Goal: Task Accomplishment & Management: Manage account settings

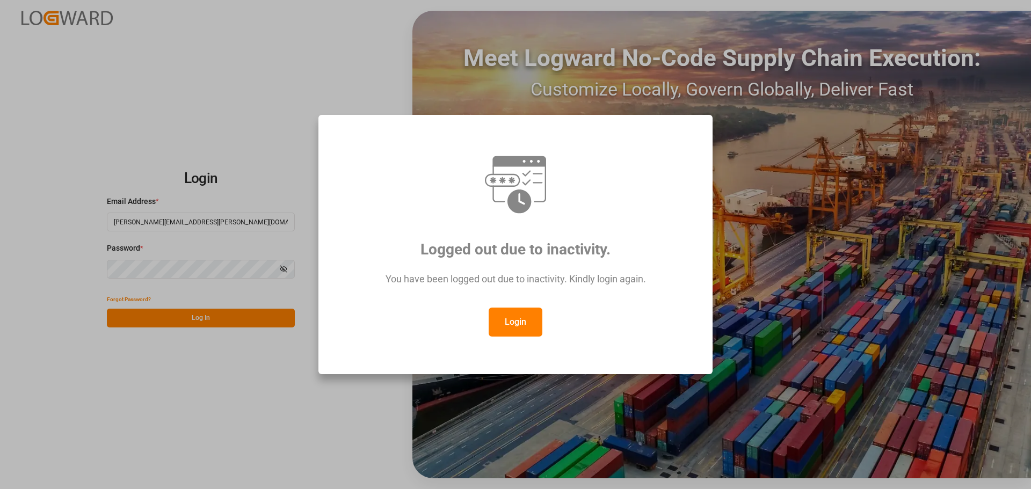
click at [517, 333] on button "Login" at bounding box center [516, 322] width 54 height 29
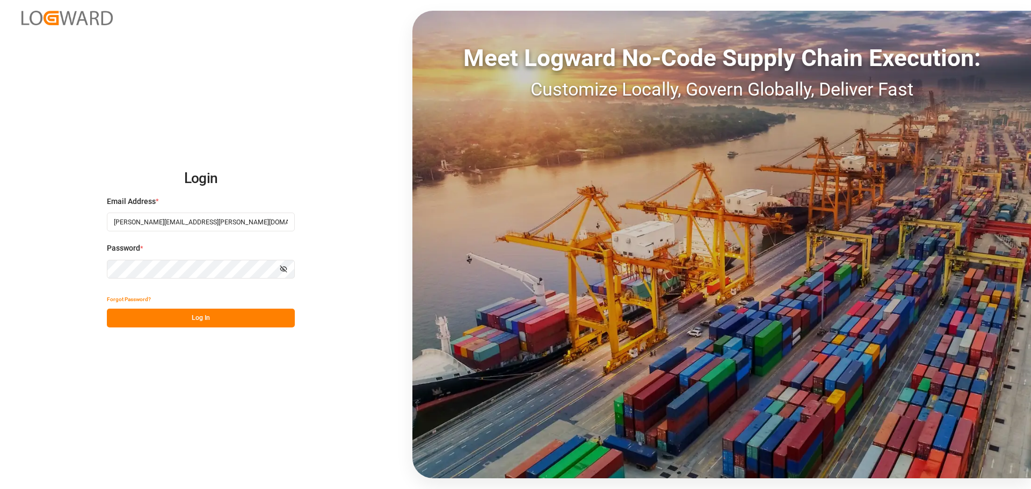
click at [234, 322] on button "Log In" at bounding box center [201, 318] width 188 height 19
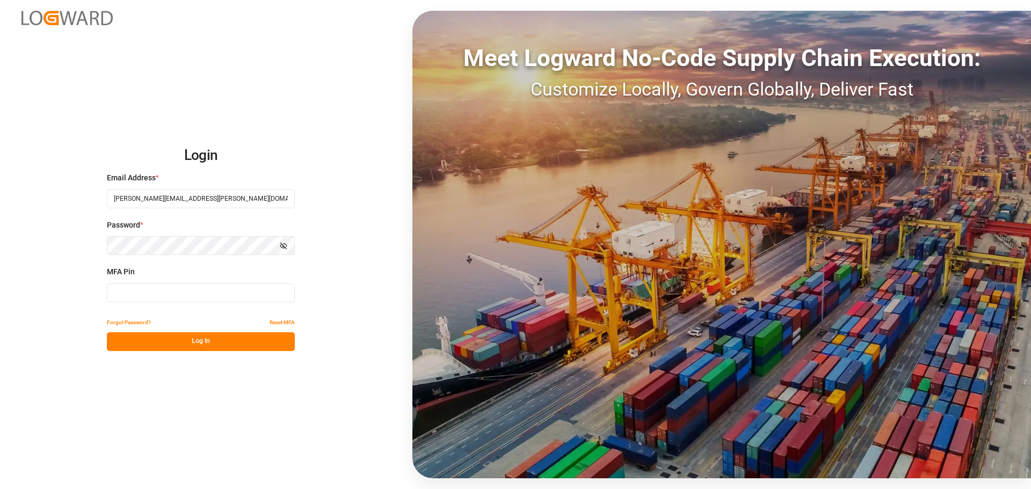
click at [209, 291] on input at bounding box center [201, 293] width 188 height 19
type input "910593"
click at [213, 341] on button "Log In" at bounding box center [201, 342] width 188 height 19
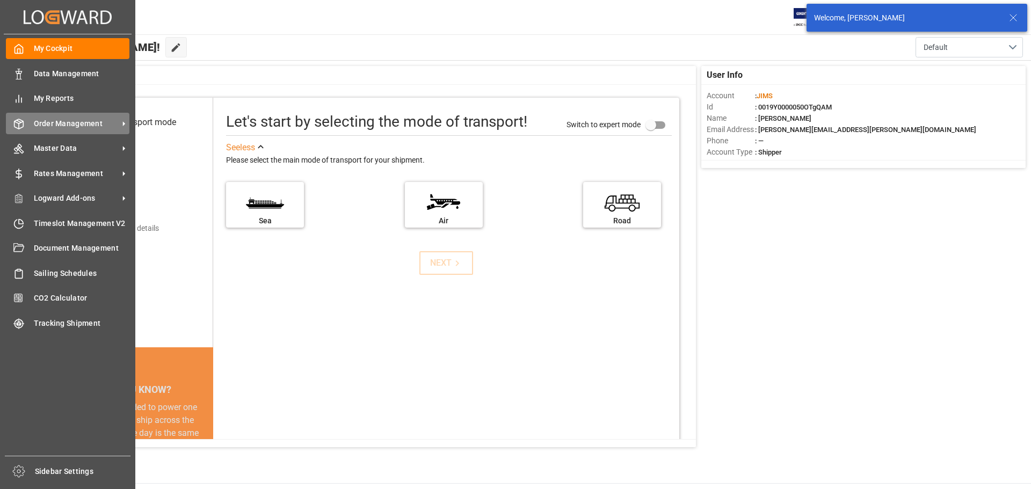
click at [57, 122] on span "Order Management" at bounding box center [76, 123] width 85 height 11
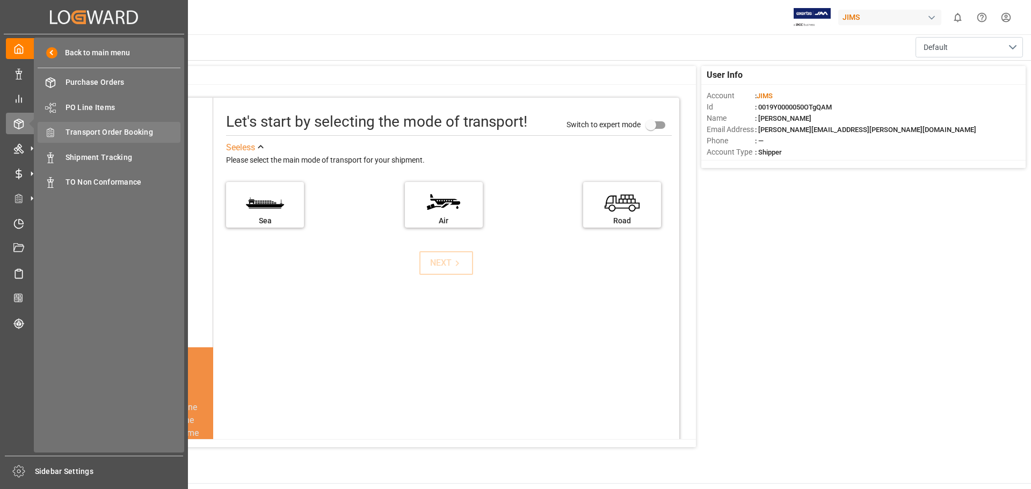
click at [128, 134] on span "Transport Order Booking" at bounding box center [123, 132] width 115 height 11
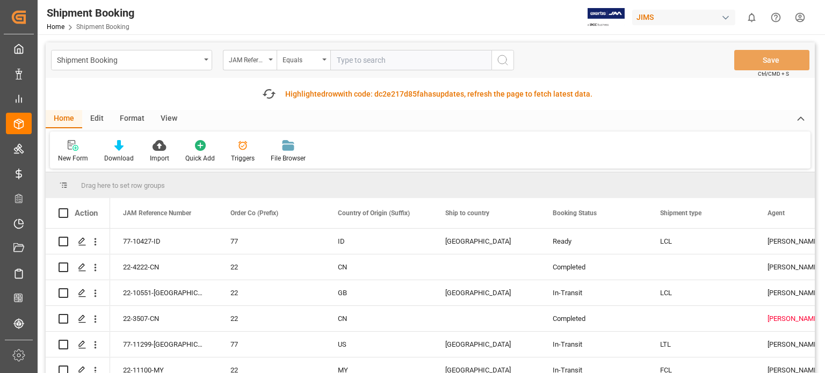
click at [365, 64] on input "text" at bounding box center [410, 60] width 161 height 20
type input "77-11267-us"
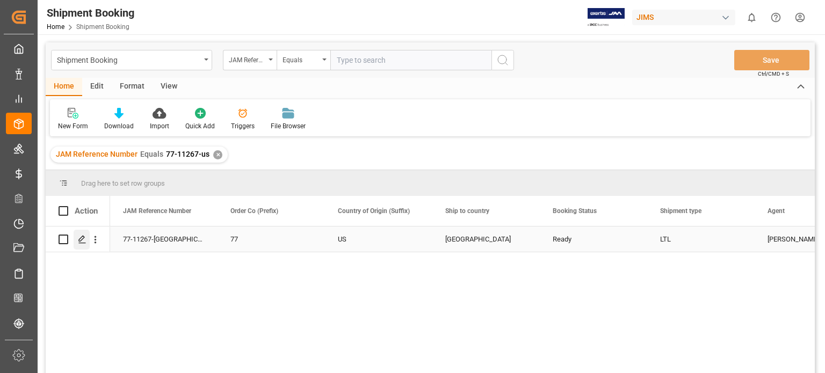
click at [85, 243] on line "Press SPACE to select this row." at bounding box center [82, 243] width 6 height 0
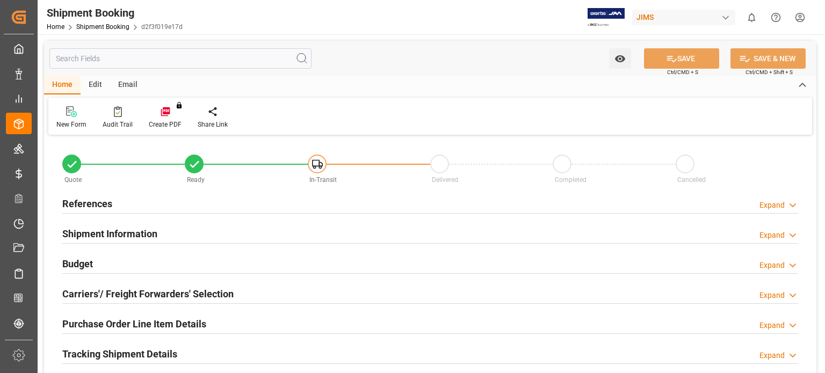
type input "54.2756"
type input "0"
type input "95"
type input "600"
click at [82, 206] on h2 "References" at bounding box center [87, 204] width 50 height 15
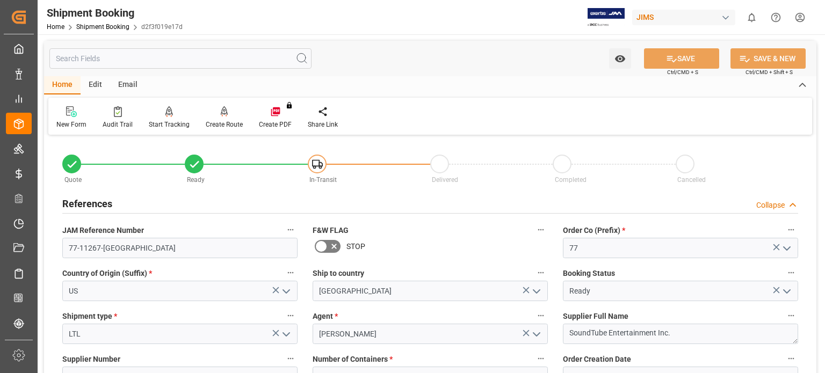
click at [83, 206] on h2 "References" at bounding box center [87, 204] width 50 height 15
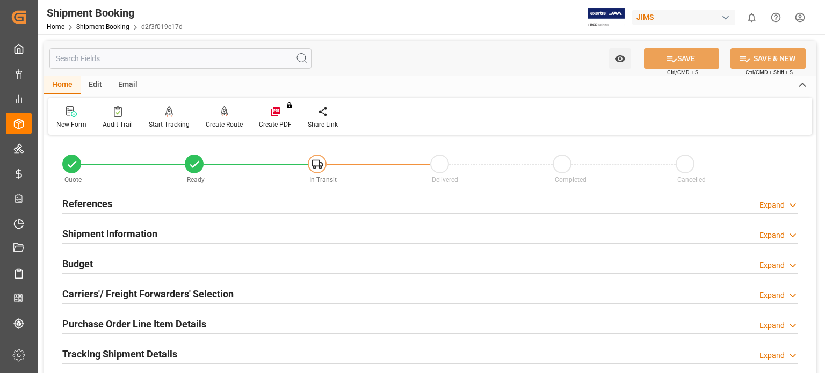
scroll to position [89, 0]
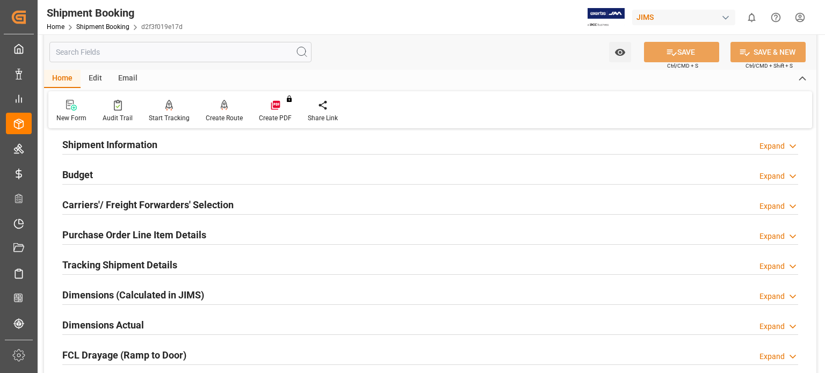
click at [71, 169] on h2 "Budget" at bounding box center [77, 175] width 31 height 15
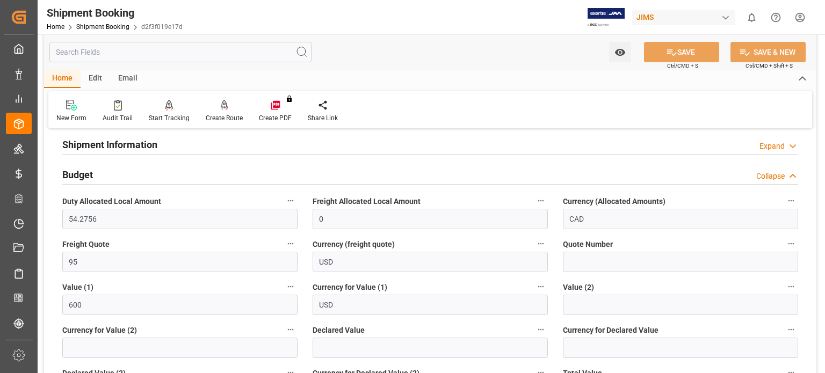
click at [71, 169] on h2 "Budget" at bounding box center [77, 175] width 31 height 15
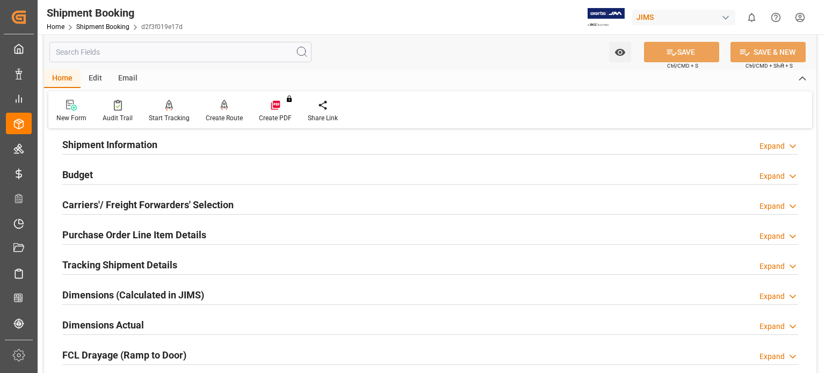
click at [113, 239] on h2 "Purchase Order Line Item Details" at bounding box center [134, 235] width 144 height 15
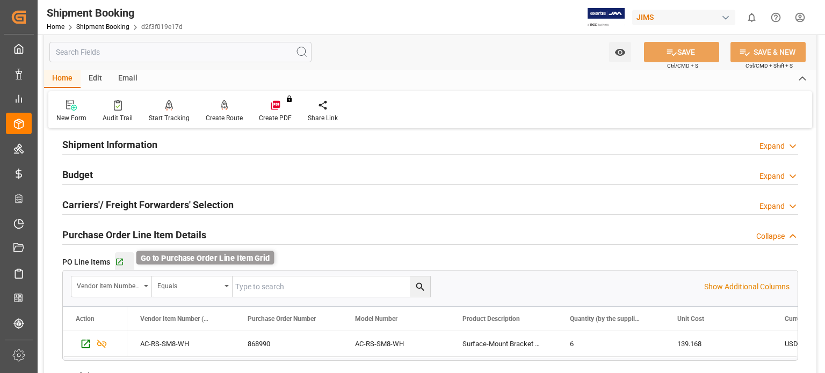
click at [119, 262] on icon "button" at bounding box center [119, 262] width 9 height 9
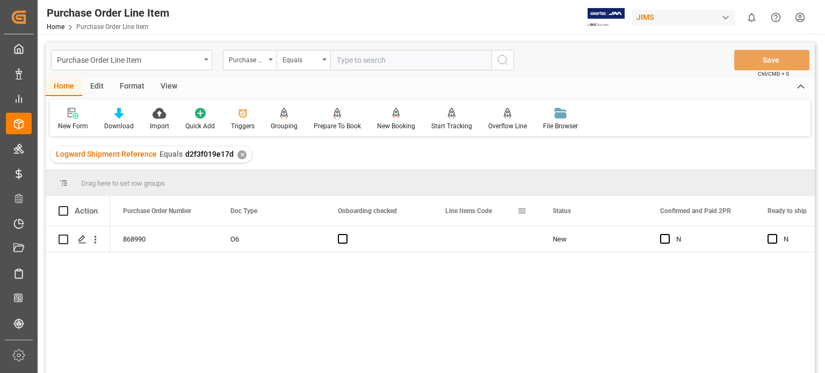
click at [520, 212] on span at bounding box center [522, 211] width 10 height 10
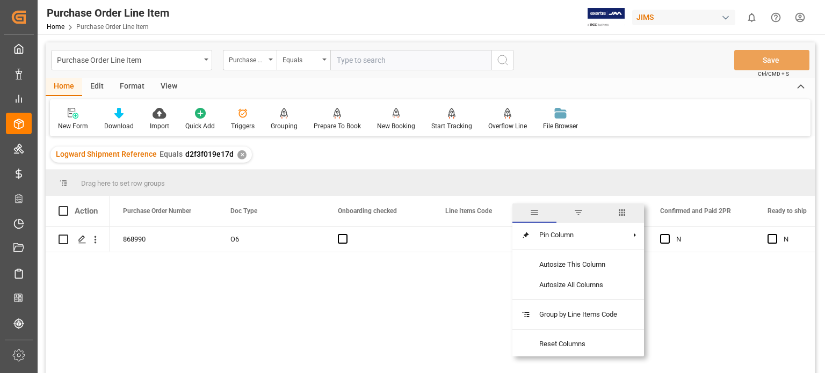
click at [625, 211] on span "columns" at bounding box center [622, 213] width 10 height 10
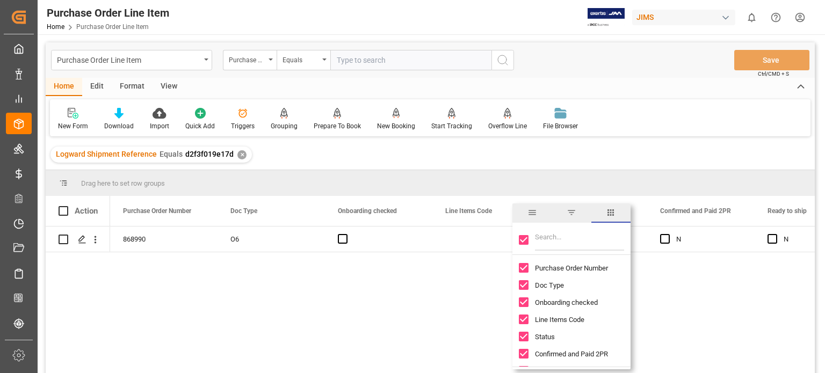
click at [527, 242] on input "Toggle Select All Columns" at bounding box center [524, 240] width 10 height 10
checkbox input "false"
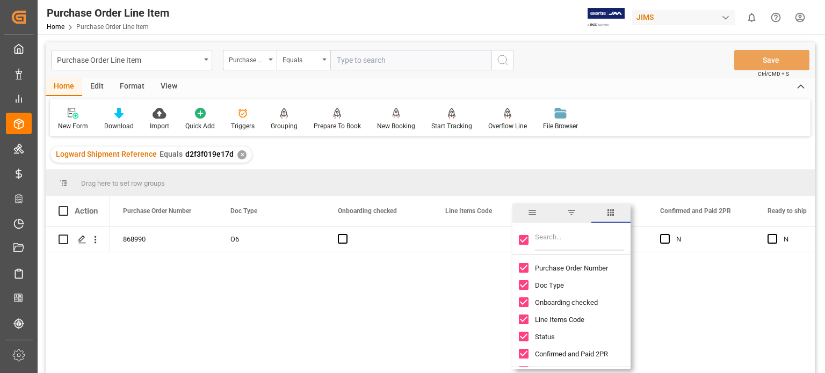
checkbox input "false"
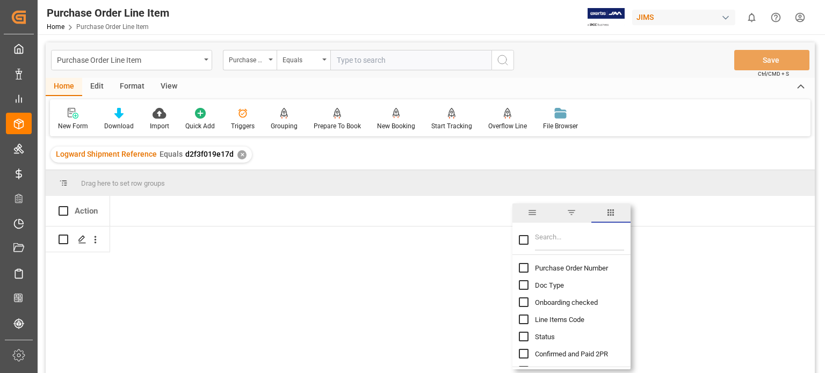
click at [552, 238] on input "Filter Columns Input" at bounding box center [579, 239] width 89 height 21
type input "incoterm"
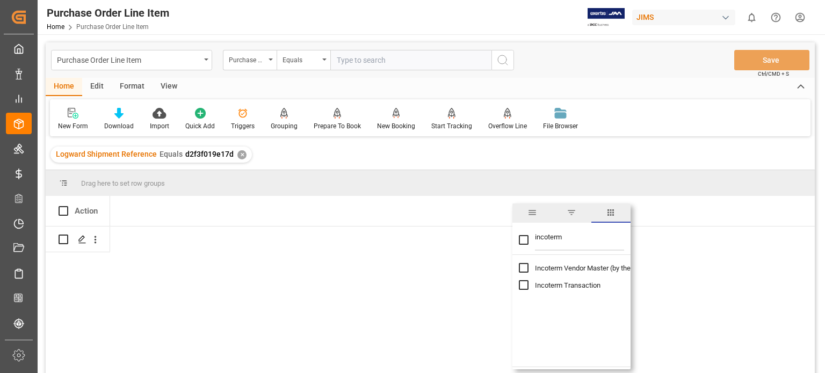
click at [524, 240] on input "Toggle Select All Columns" at bounding box center [524, 240] width 10 height 10
checkbox input "true"
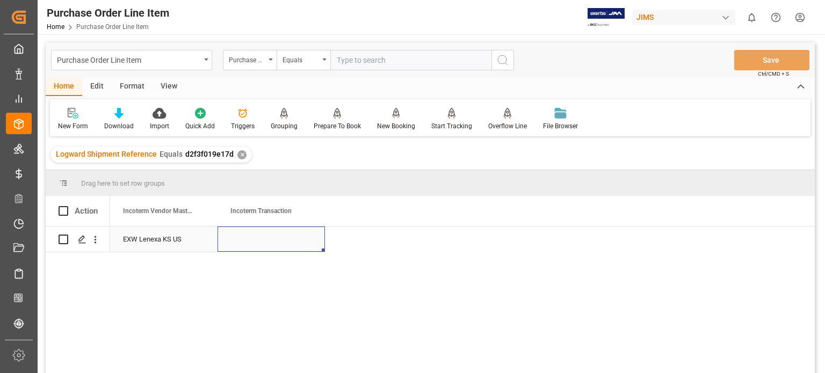
click at [245, 238] on div "Press SPACE to select this row." at bounding box center [271, 239] width 107 height 25
click at [256, 242] on div "Press SPACE to select this row." at bounding box center [271, 239] width 107 height 25
click at [262, 242] on div "Press SPACE to select this row." at bounding box center [271, 239] width 107 height 25
click at [276, 242] on div "Press SPACE to select this row." at bounding box center [271, 239] width 107 height 25
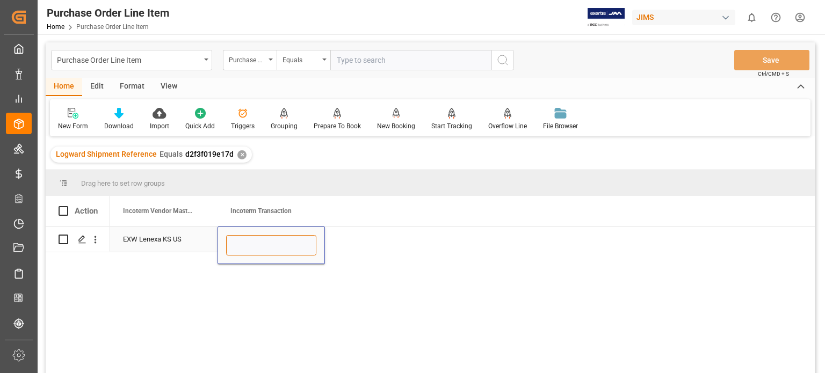
click at [276, 244] on input "Press SPACE to select this row." at bounding box center [271, 245] width 90 height 20
type input "W"
type input "EXW Lenexa KS US"
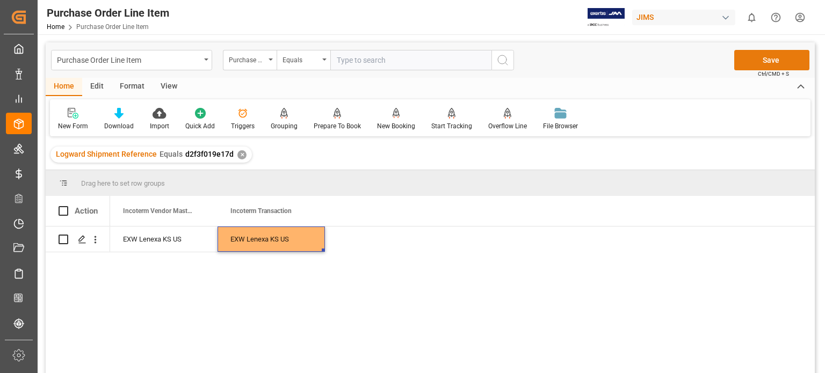
click at [763, 61] on button "Save" at bounding box center [771, 60] width 75 height 20
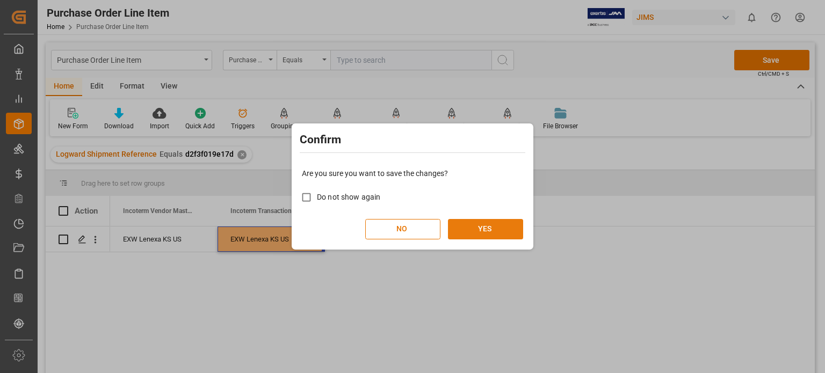
click at [496, 234] on button "YES" at bounding box center [485, 229] width 75 height 20
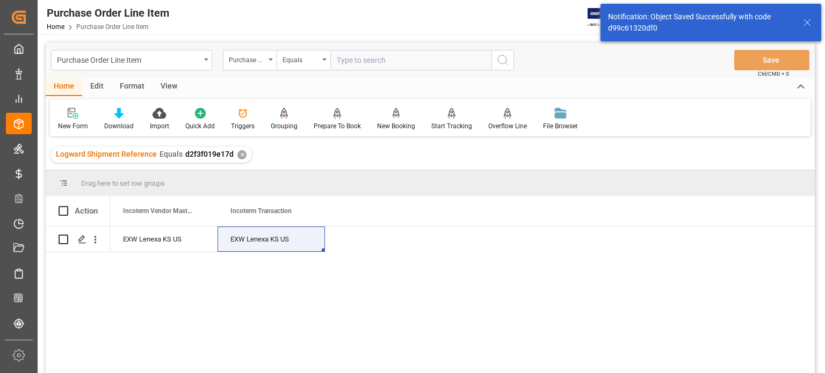
click at [171, 83] on div "View" at bounding box center [169, 87] width 33 height 18
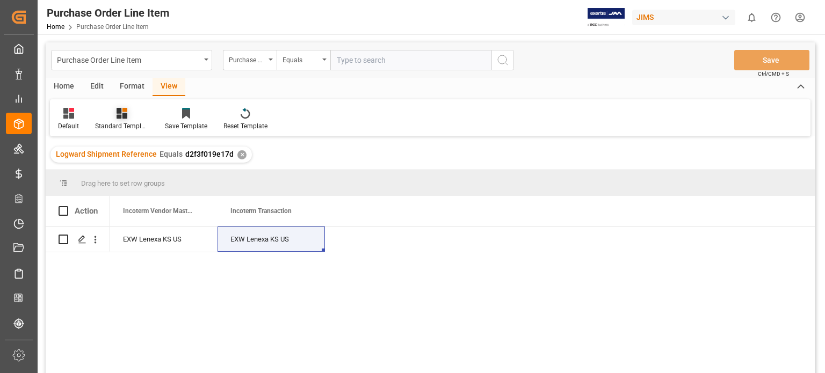
click at [123, 110] on icon at bounding box center [124, 110] width 5 height 4
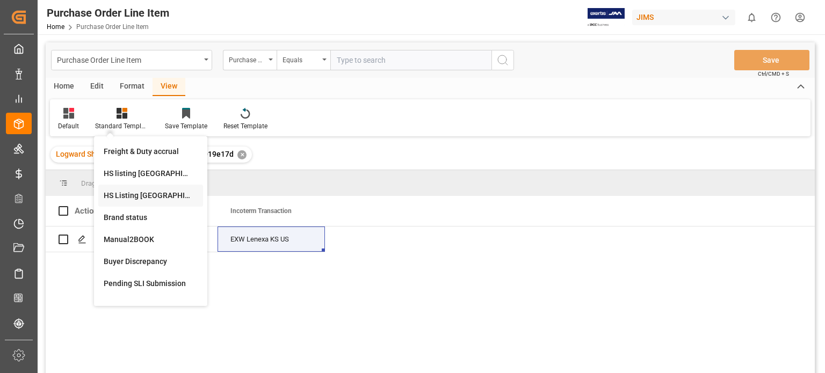
click at [175, 193] on div "HS Listing [GEOGRAPHIC_DATA]" at bounding box center [151, 195] width 94 height 11
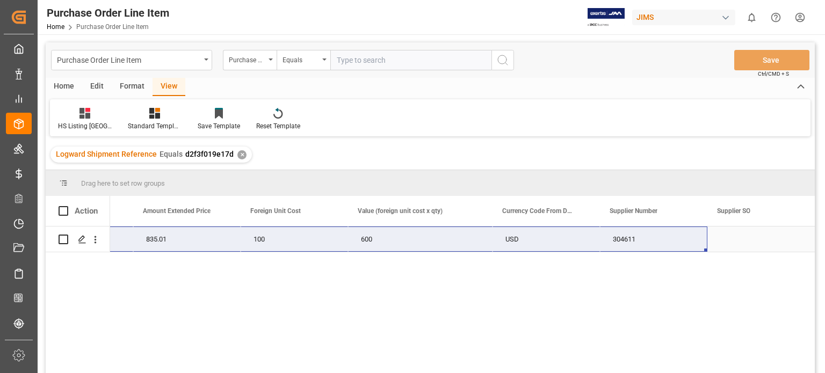
drag, startPoint x: 112, startPoint y: 242, endPoint x: 637, endPoint y: 243, distance: 525.3
click at [637, 243] on div "77-11267-US 6 139.168 835.01 100 600 USD 304611" at bounding box center [44, 240] width 1541 height 26
